Goal: Use online tool/utility: Utilize a website feature to perform a specific function

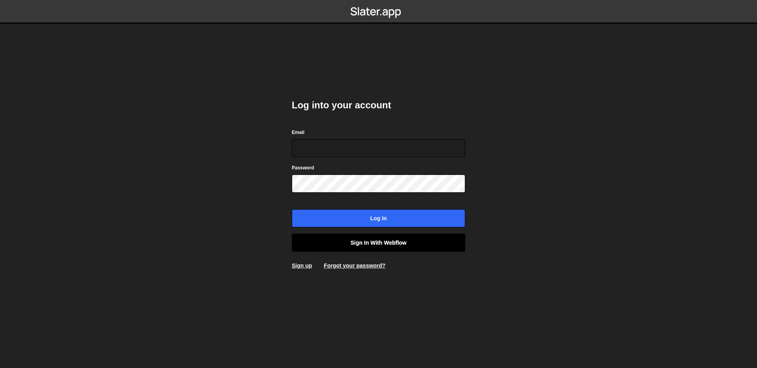
click at [396, 245] on link "Sign in with Webflow" at bounding box center [379, 243] width 174 height 18
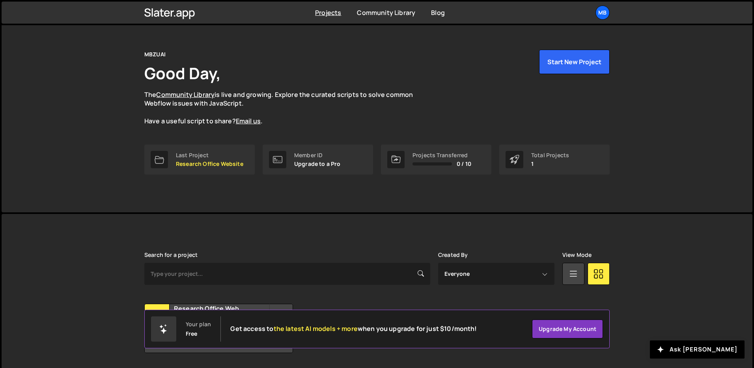
scroll to position [38, 0]
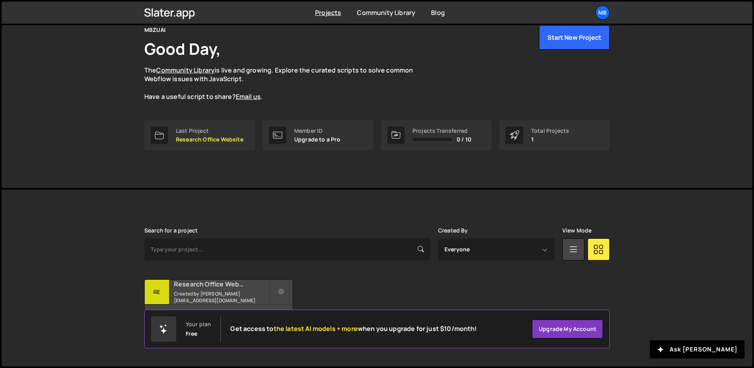
click at [227, 289] on h2 "Research Office Website" at bounding box center [221, 284] width 95 height 9
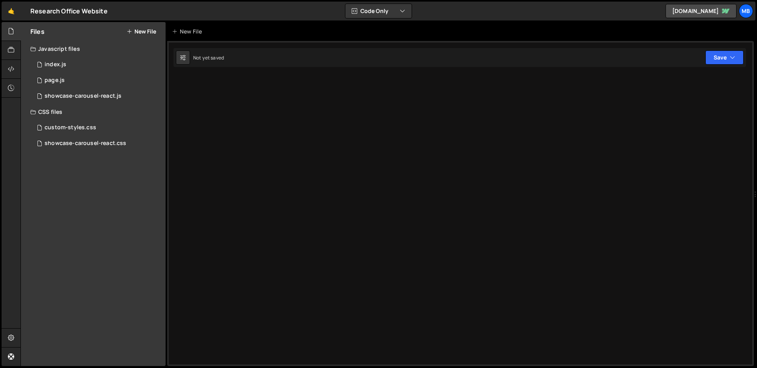
click at [256, 292] on div at bounding box center [460, 203] width 587 height 325
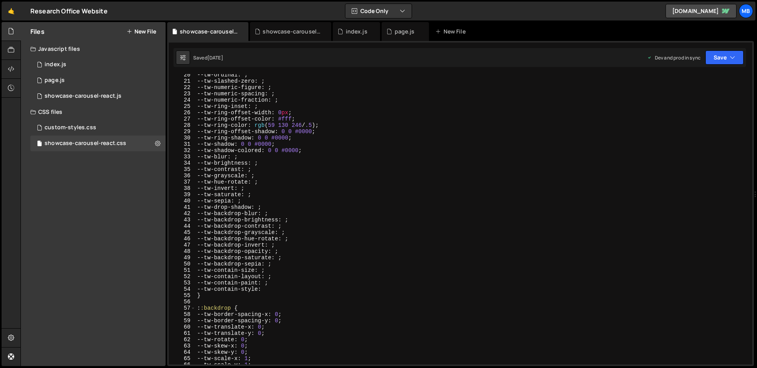
scroll to position [338, 0]
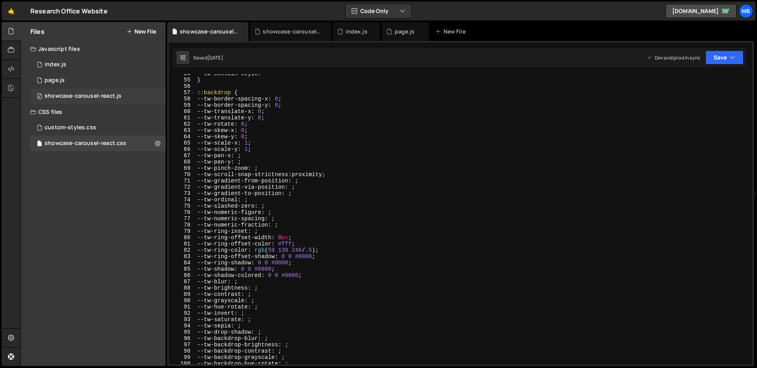
click at [114, 93] on div "showcase-carousel-react.js" at bounding box center [83, 96] width 77 height 7
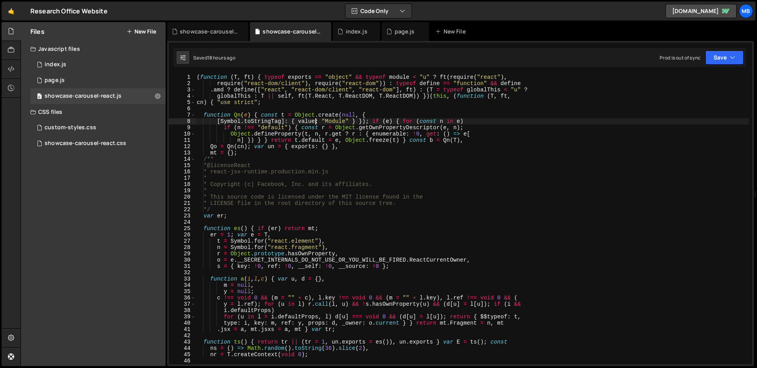
click at [316, 120] on div "( function ( T , ft ) { typeof exports == "object" && typeof module < "u" ? ft …" at bounding box center [472, 225] width 554 height 303
type textarea "window.initCarousel = Uo, window.MyCarousel = { init: Uo } }));"
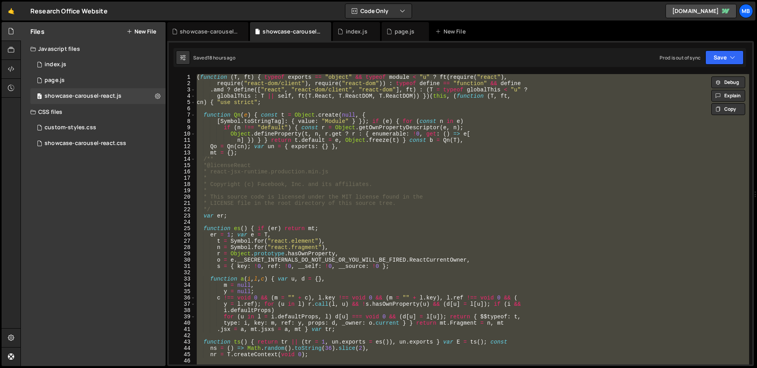
paste textarea
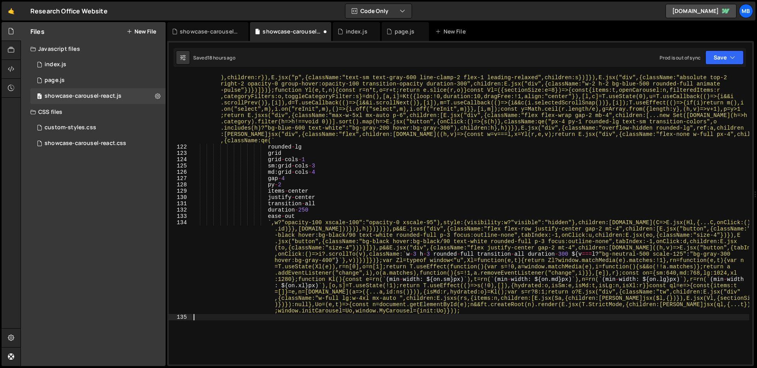
scroll to position [5819, 0]
click at [714, 65] on div "Saved 18 hours ago Prod is out of sync Upgrade to Edit Save Save to Staging S S…" at bounding box center [460, 57] width 573 height 19
click at [717, 59] on button "Save" at bounding box center [725, 57] width 38 height 14
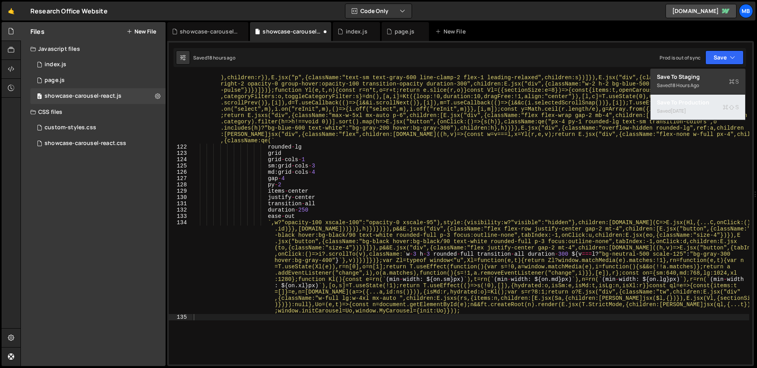
click at [709, 115] on div "Saved 1 week ago" at bounding box center [698, 111] width 82 height 9
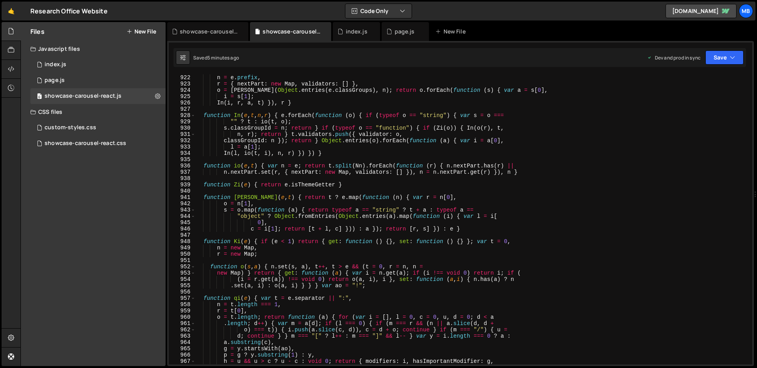
click at [403, 98] on div "function Vi ( e ) { var t = e . theme , n = e . prefix , r = { nextPart : new M…" at bounding box center [472, 219] width 554 height 303
type textarea "window.initCarousel = Uo, window.MyCarousel = { init: Uo } }));"
paste textarea
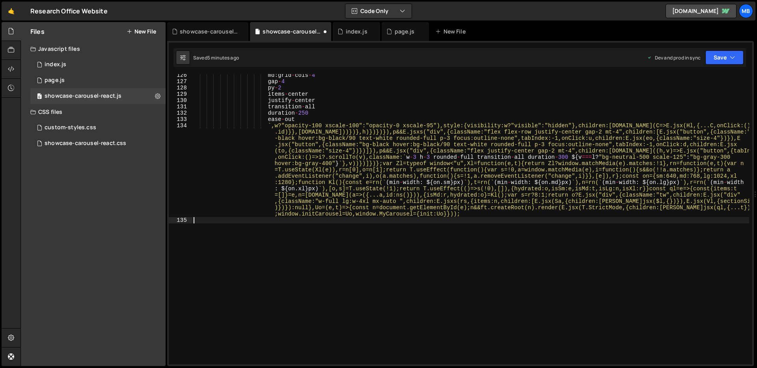
scroll to position [5843, 0]
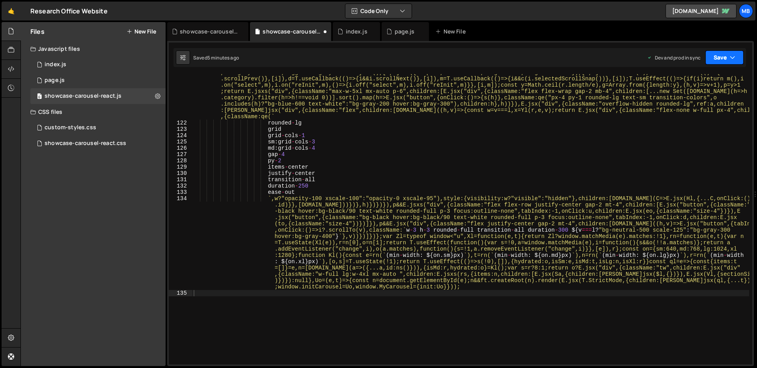
click at [719, 58] on button "Save" at bounding box center [725, 57] width 38 height 14
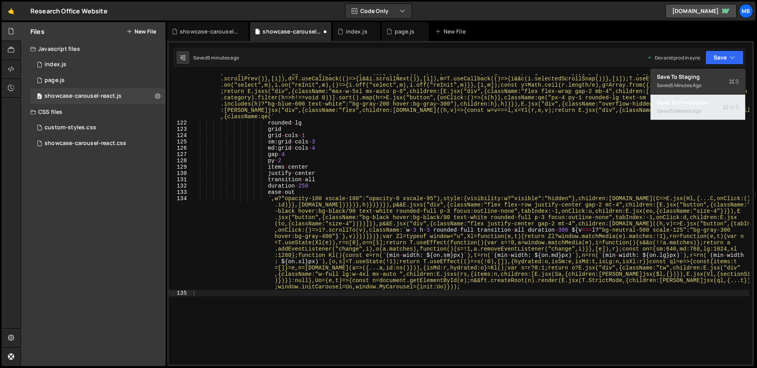
click at [708, 110] on div "Saved 5 minutes ago" at bounding box center [698, 111] width 82 height 9
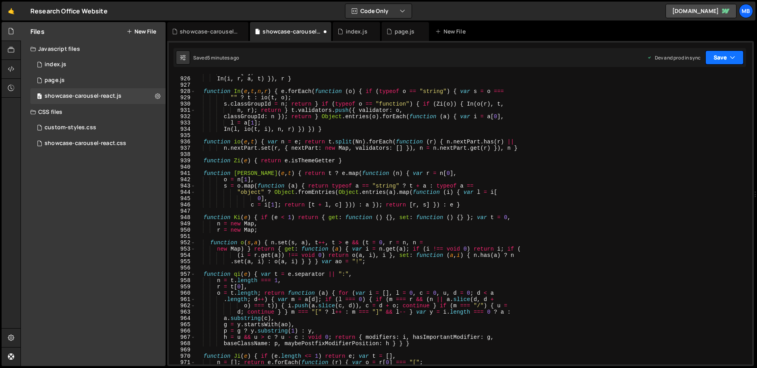
click at [708, 58] on button "Save" at bounding box center [725, 57] width 38 height 14
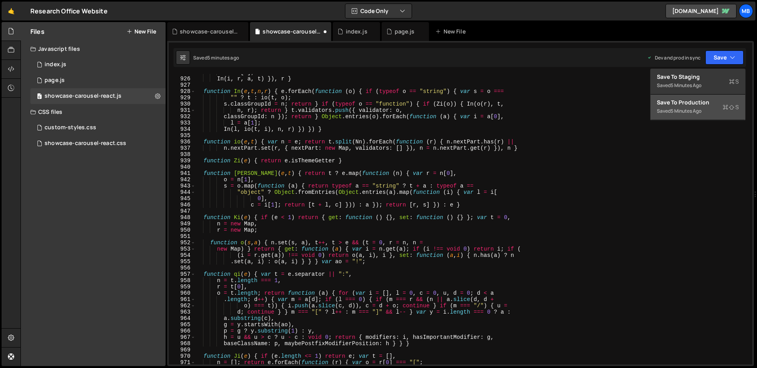
click at [701, 101] on div "Save to Production S" at bounding box center [698, 103] width 82 height 8
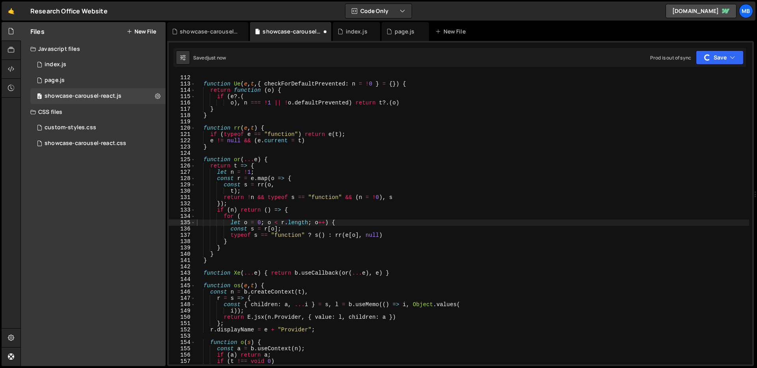
scroll to position [227, 0]
click at [736, 57] on button "Save" at bounding box center [725, 57] width 38 height 14
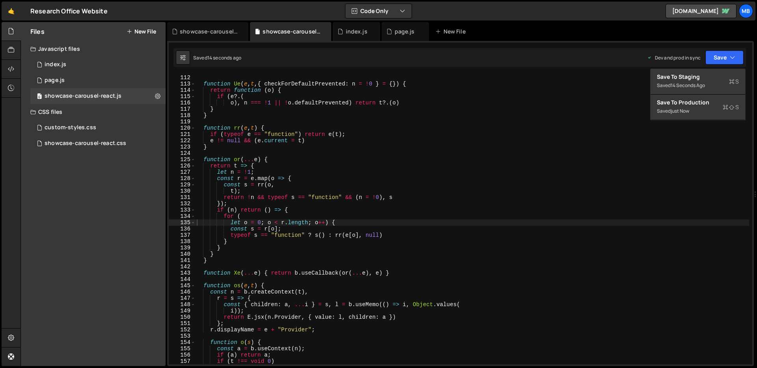
type textarea "if (e?.("
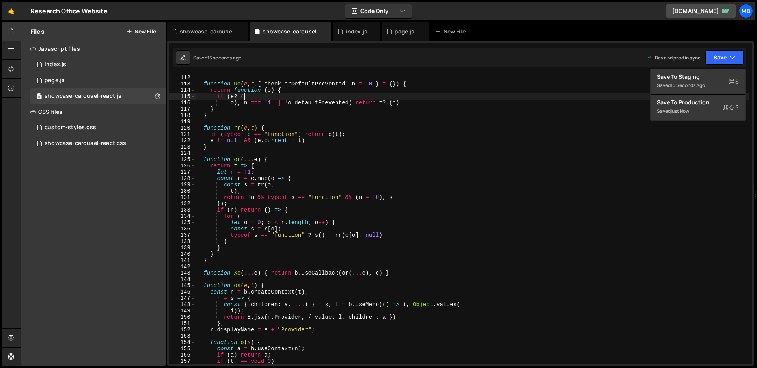
click at [628, 97] on div "} function Ue ( e , t , { checkForDefaultPrevented : n = ! 0 } = { }) { return …" at bounding box center [472, 219] width 554 height 303
